Goal: Task Accomplishment & Management: Manage account settings

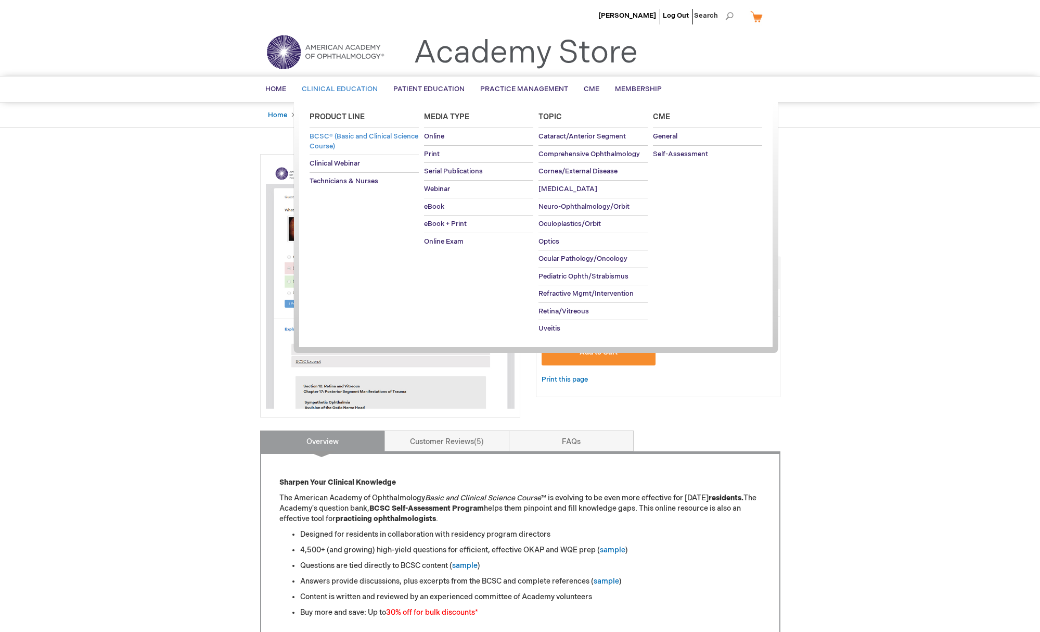
click at [340, 133] on span "BCSC® (Basic and Clinical Science Course)" at bounding box center [364, 141] width 109 height 18
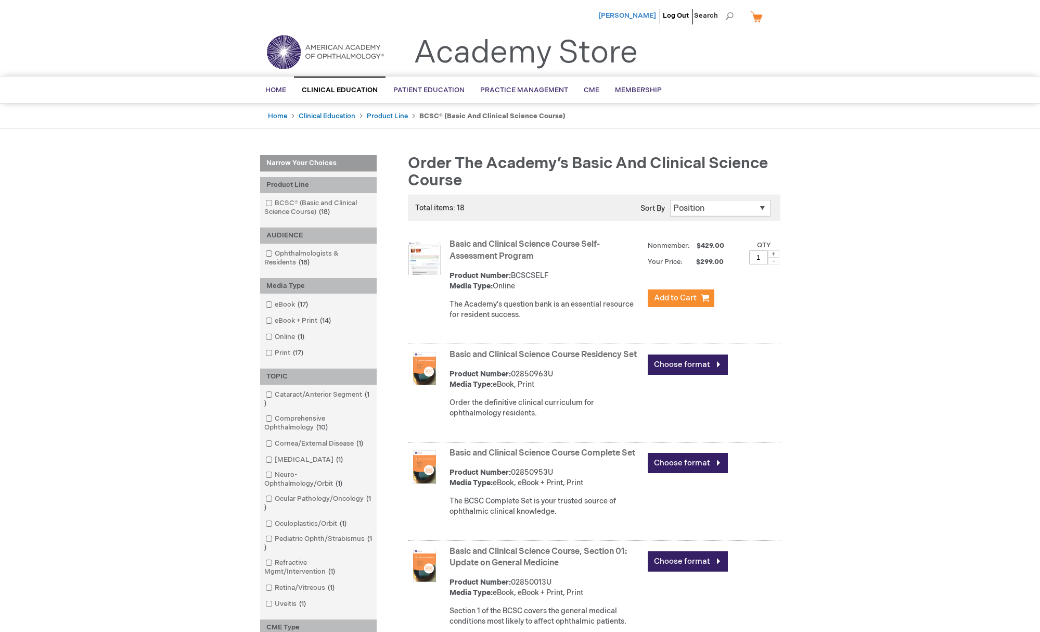
click at [626, 13] on span "[PERSON_NAME]" at bounding box center [628, 15] width 58 height 8
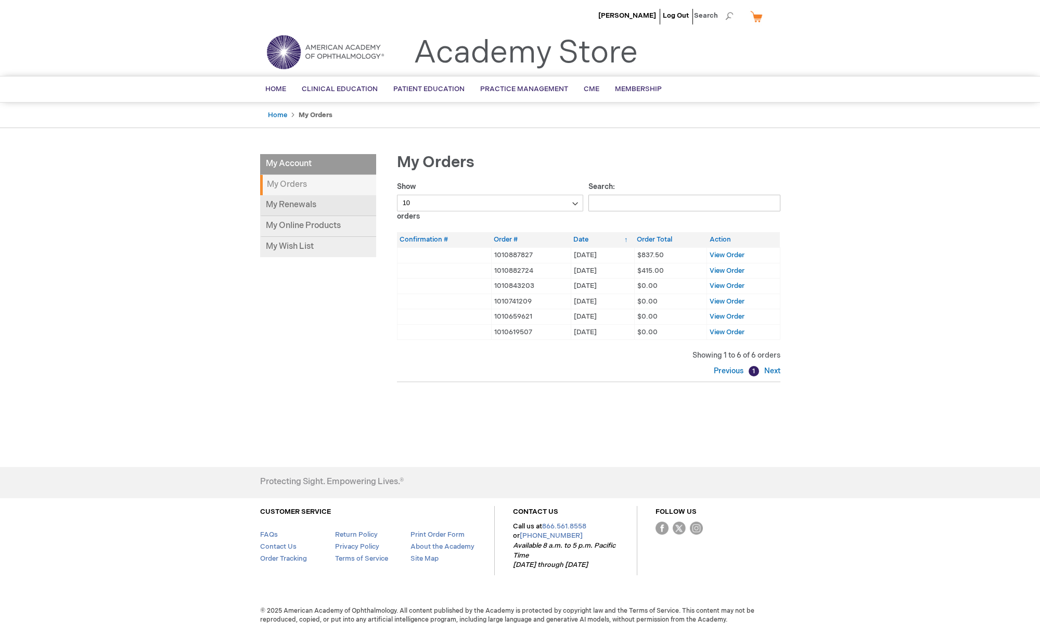
click at [280, 208] on link "My Renewals" at bounding box center [318, 205] width 116 height 21
click at [311, 231] on link "My Online Products" at bounding box center [318, 226] width 116 height 21
